Goal: Navigation & Orientation: Find specific page/section

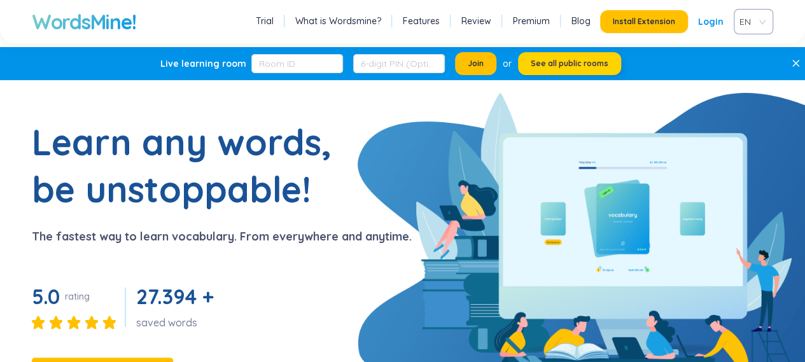
click at [541, 60] on span "See all public rooms" at bounding box center [569, 64] width 78 height 10
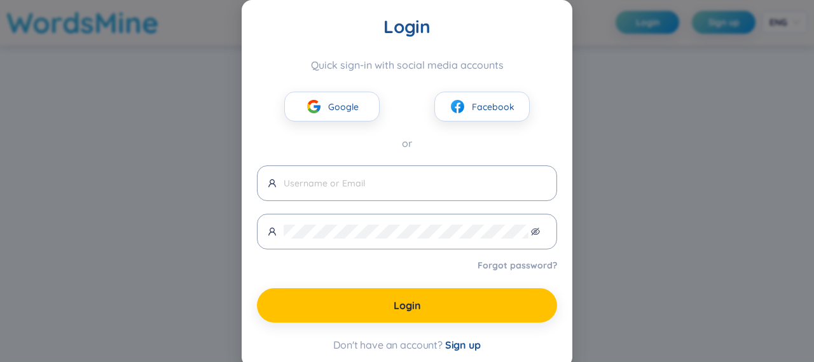
click at [607, 158] on div "Login Quick sign-in with social media accounts Google Facebook or Forgot passwo…" at bounding box center [407, 181] width 814 height 362
click at [571, 248] on div "Login Quick sign-in with social media accounts Google Facebook or Forgot passwo…" at bounding box center [407, 181] width 814 height 362
click at [625, 68] on div "Login Quick sign-in with social media accounts Google Facebook or Forgot passwo…" at bounding box center [407, 181] width 814 height 362
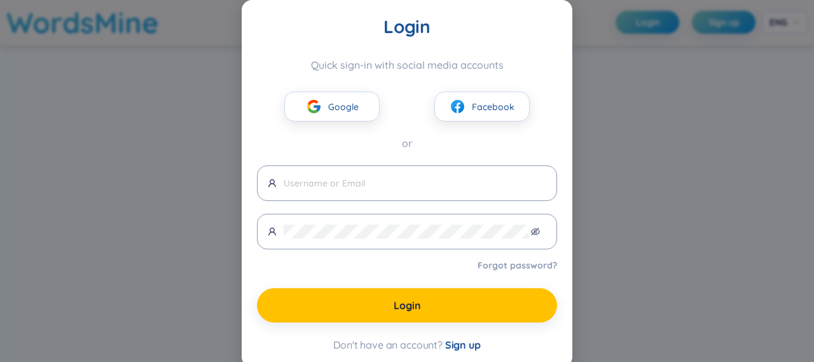
click at [540, 7] on div "Login Quick sign-in with social media accounts Google Facebook or Forgot passwo…" at bounding box center [407, 183] width 331 height 367
